Goal: Information Seeking & Learning: Check status

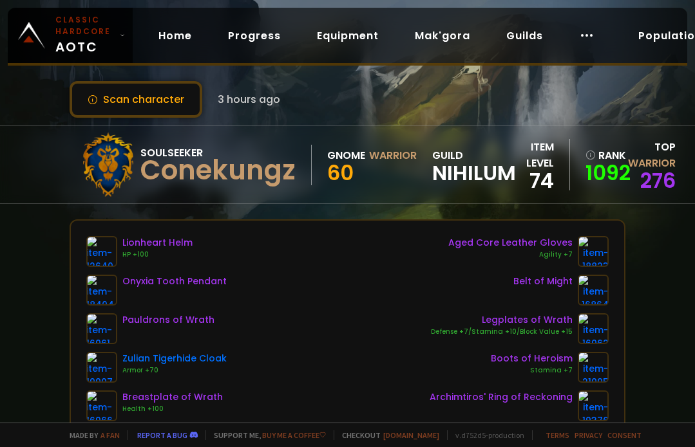
scroll to position [3, 0]
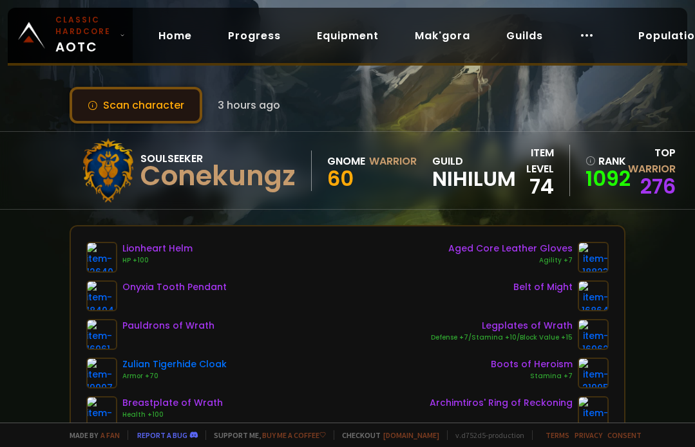
click at [122, 111] on button "Scan character" at bounding box center [136, 105] width 133 height 37
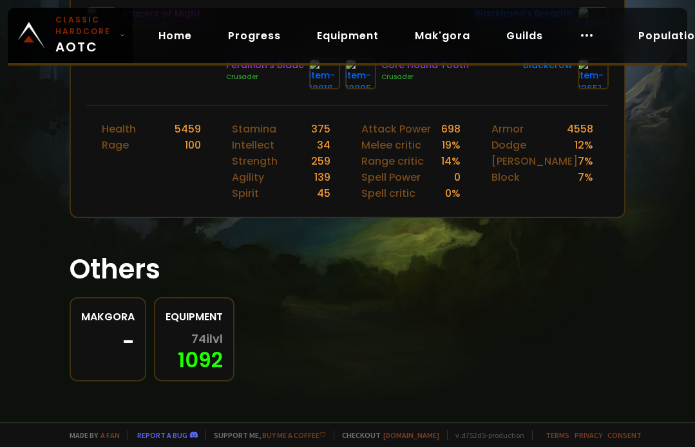
scroll to position [509, 0]
click at [122, 333] on div "-" at bounding box center [107, 342] width 53 height 19
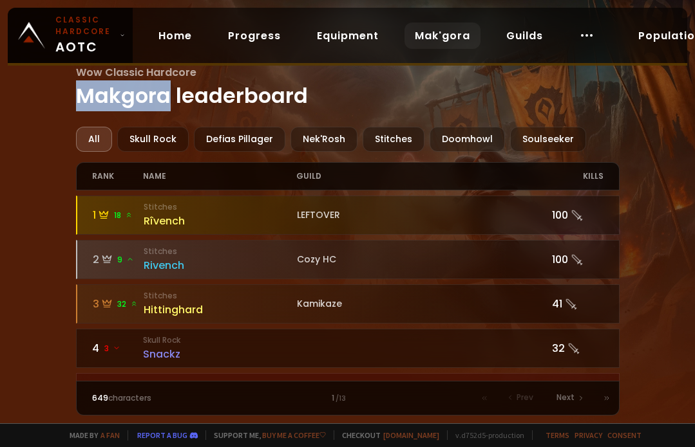
drag, startPoint x: 169, startPoint y: 97, endPoint x: 80, endPoint y: 97, distance: 88.8
click at [80, 97] on h1 "Wow Classic Hardcore Makgora leaderboard" at bounding box center [347, 87] width 543 height 47
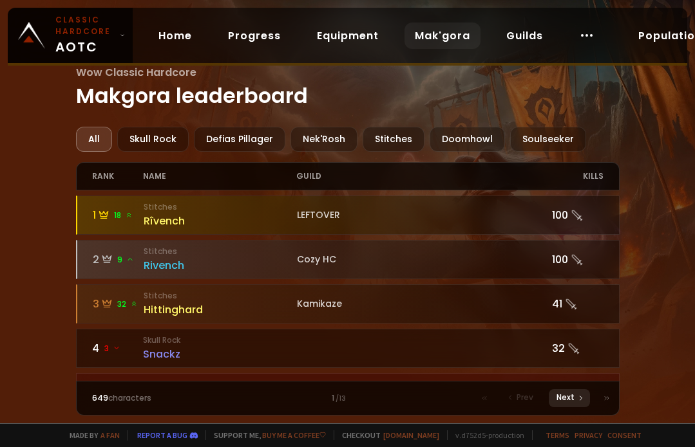
click at [571, 397] on span "Next" at bounding box center [565, 398] width 18 height 12
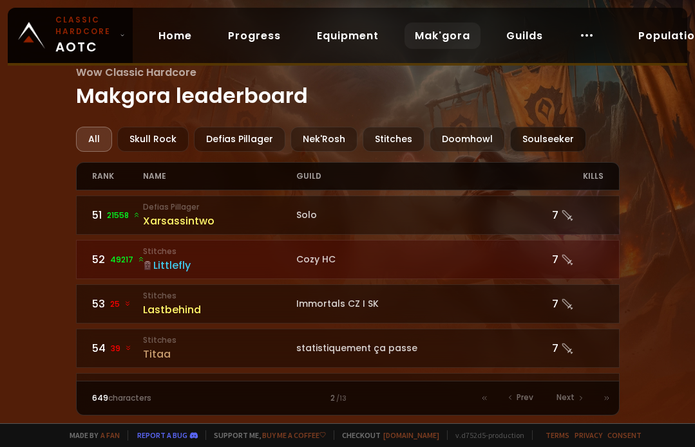
click at [525, 148] on div "Soulseeker" at bounding box center [548, 139] width 76 height 25
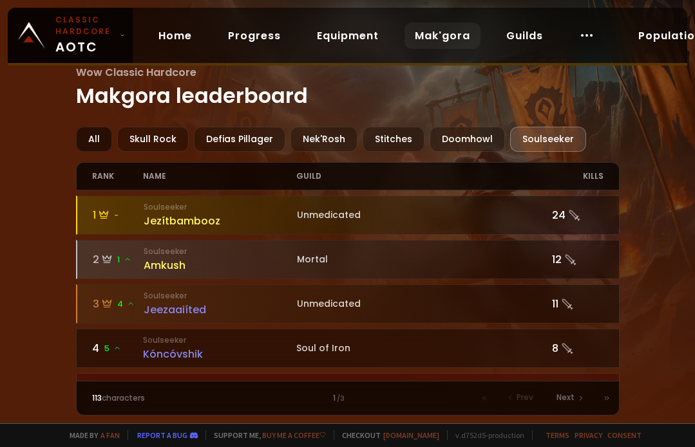
click at [91, 140] on div "All" at bounding box center [94, 139] width 36 height 25
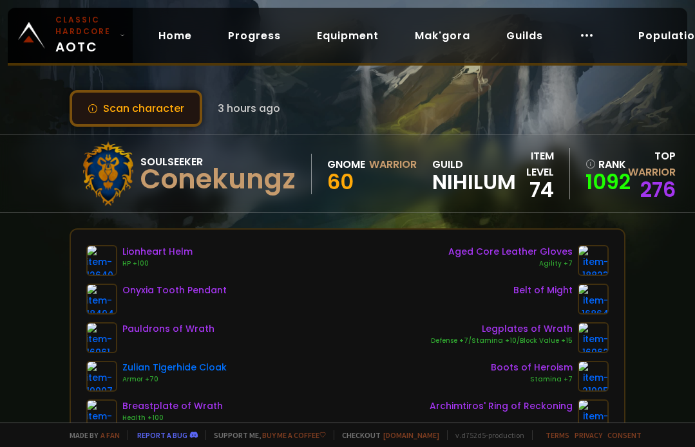
click at [151, 109] on button "Scan character" at bounding box center [136, 108] width 133 height 37
